Goal: Information Seeking & Learning: Check status

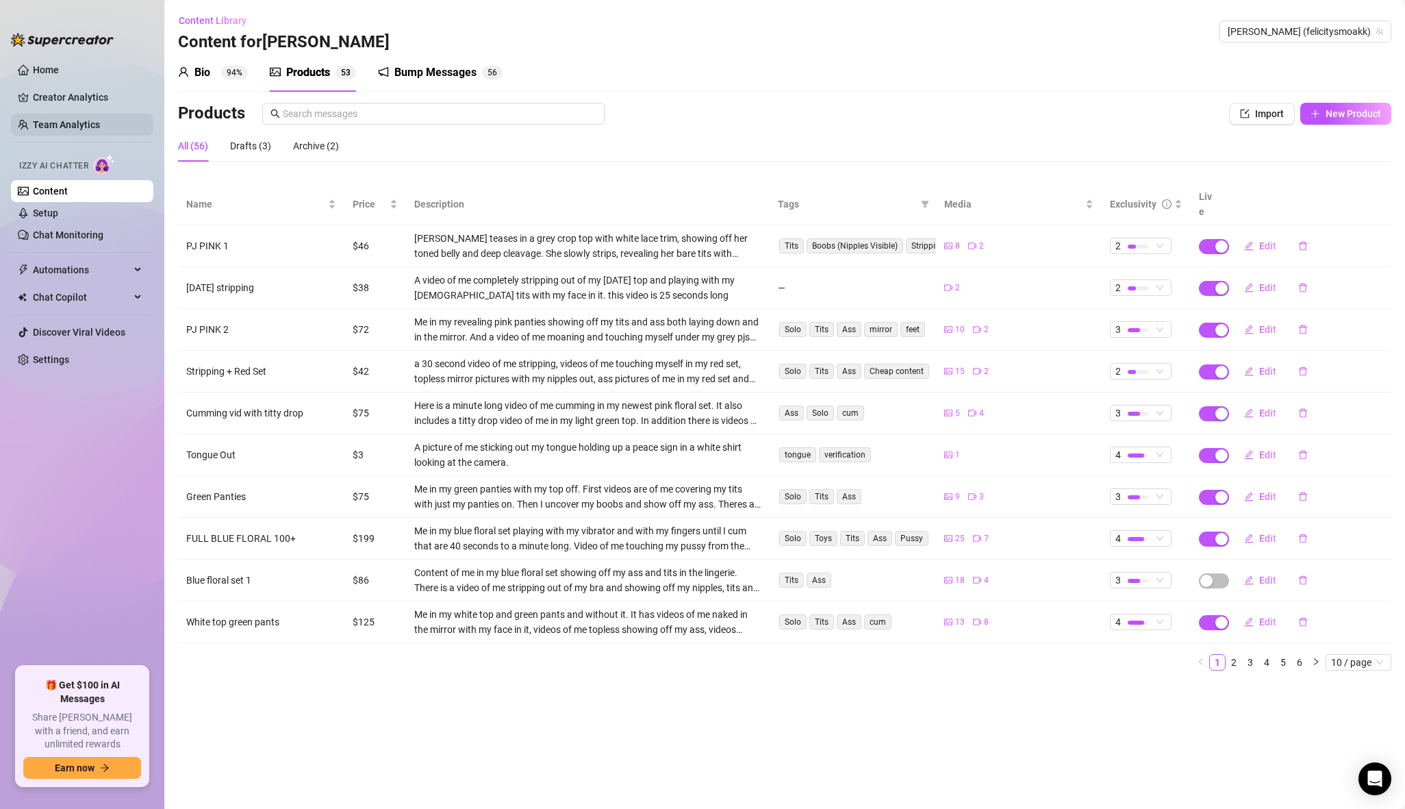
click at [85, 124] on link "Team Analytics" at bounding box center [66, 124] width 67 height 11
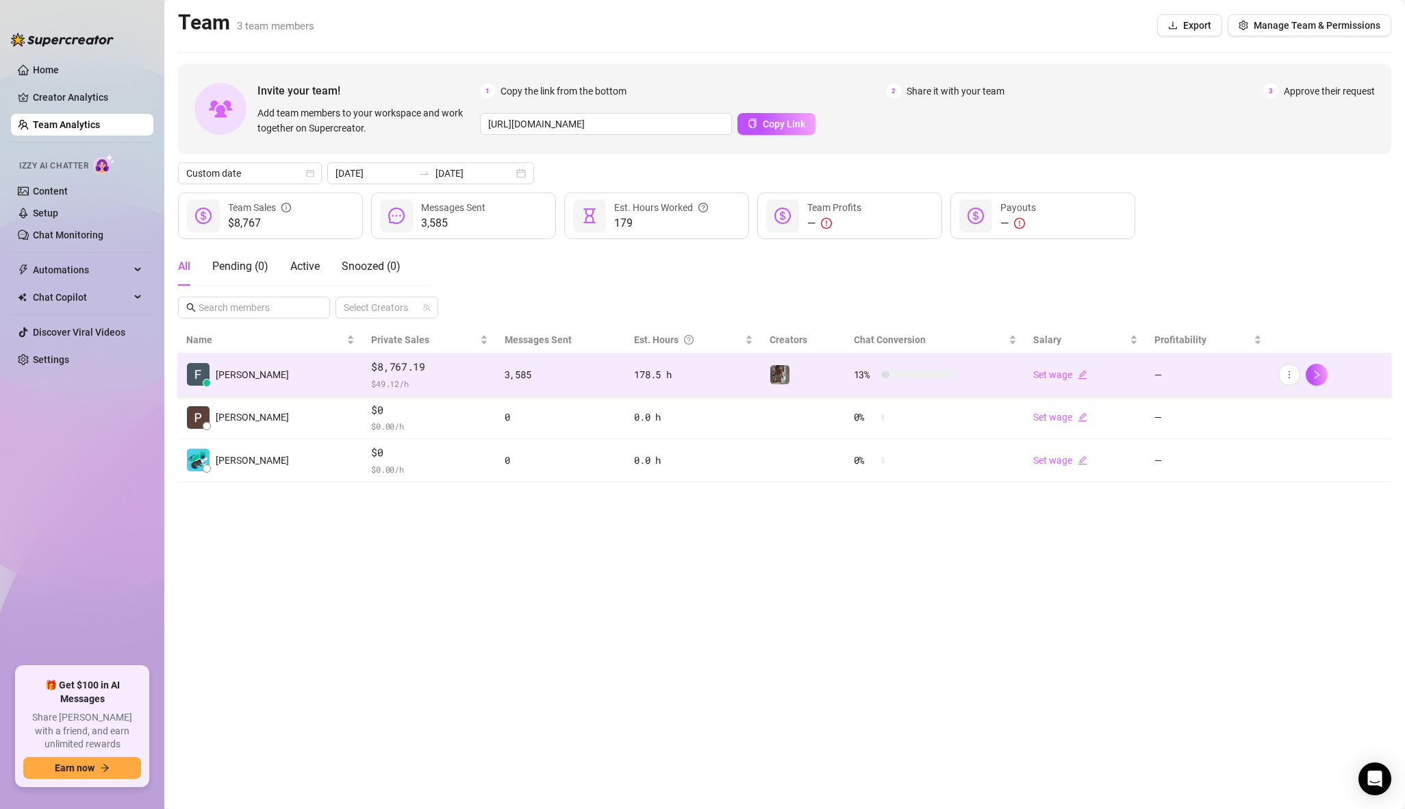
click at [406, 369] on span "$8,767.19" at bounding box center [429, 367] width 116 height 16
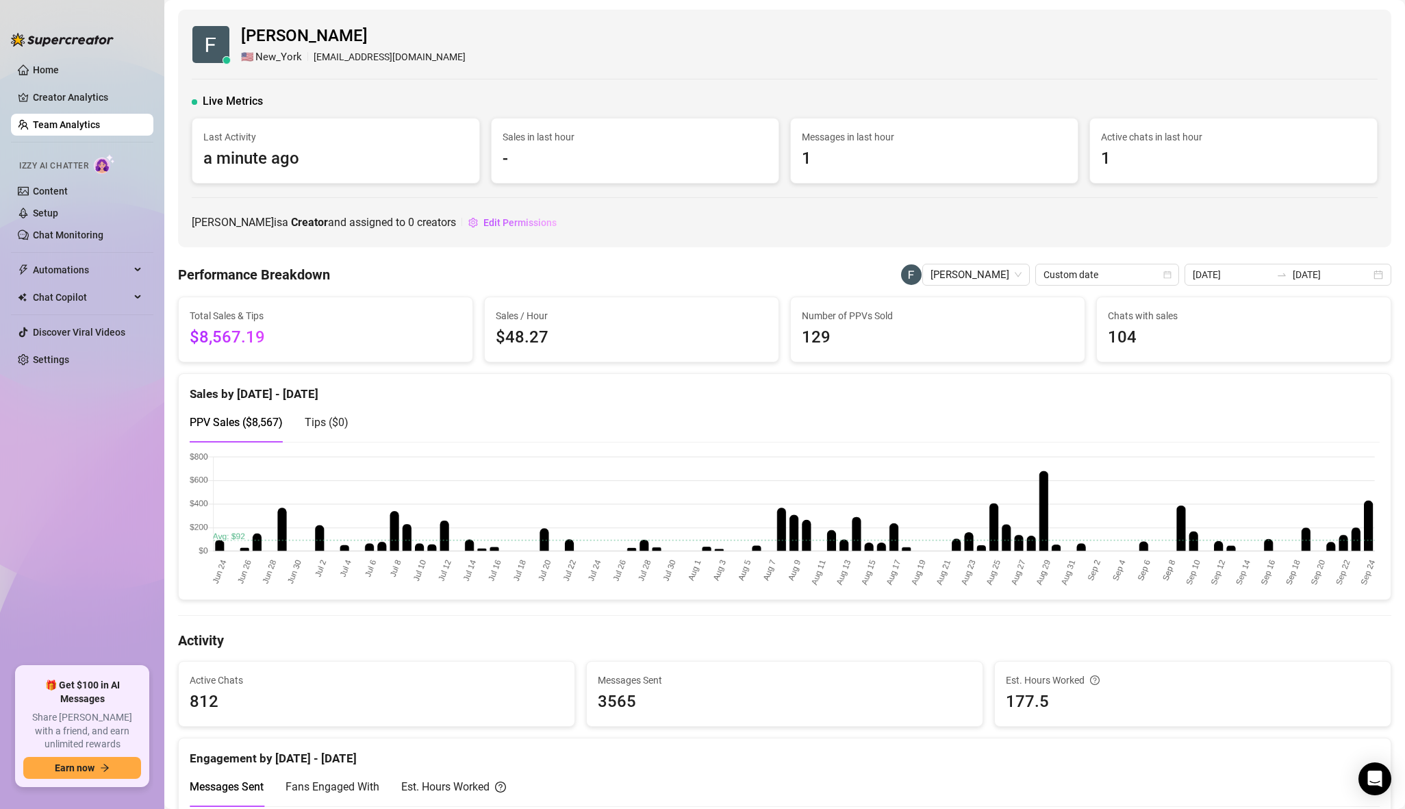
click at [1367, 510] on canvas at bounding box center [785, 520] width 1190 height 136
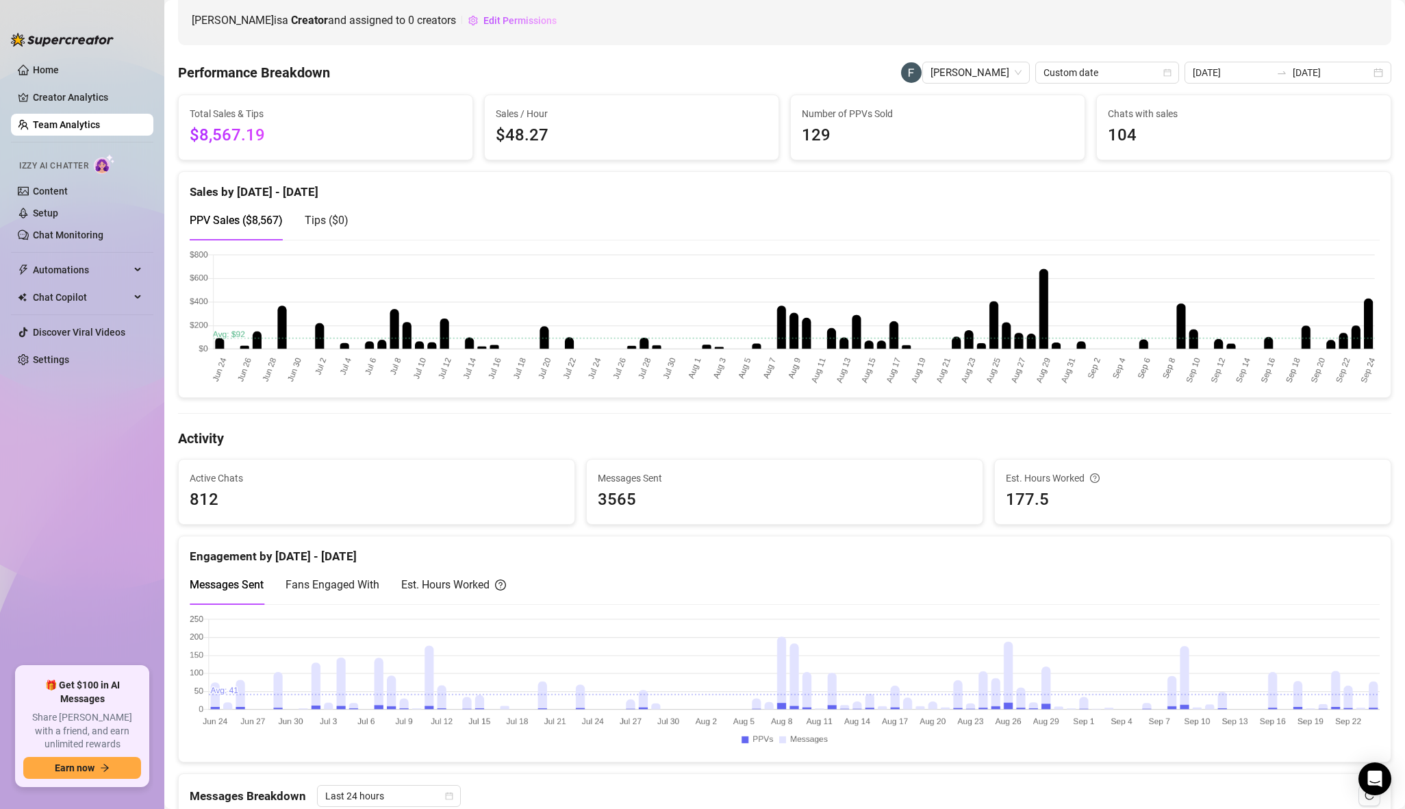
scroll to position [203, 0]
click at [1372, 305] on canvas at bounding box center [785, 317] width 1190 height 136
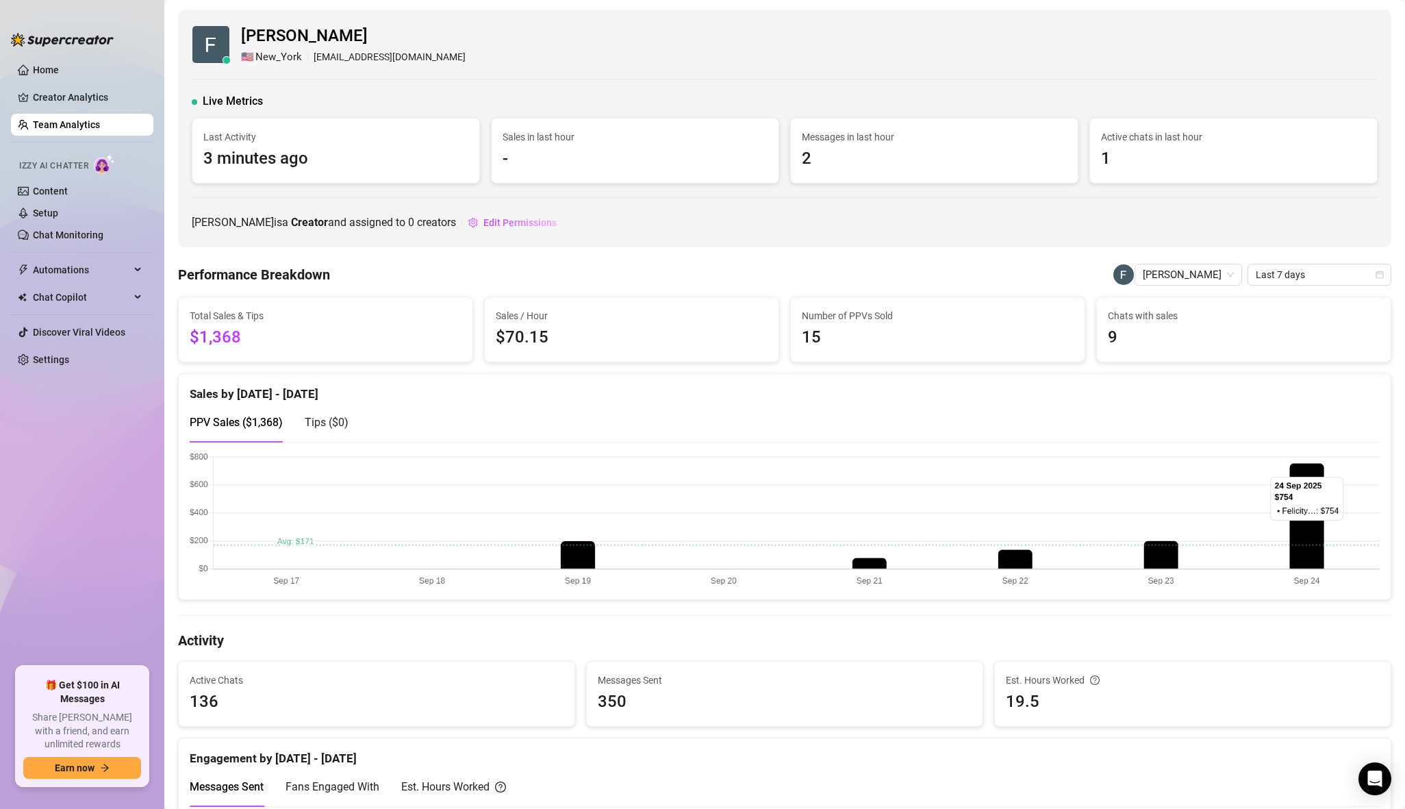
click at [1295, 533] on canvas at bounding box center [785, 520] width 1190 height 136
click at [1277, 264] on span "Last 7 days" at bounding box center [1319, 274] width 127 height 21
click at [1278, 367] on div "Last 90 days" at bounding box center [1320, 366] width 122 height 15
